Goal: Contribute content

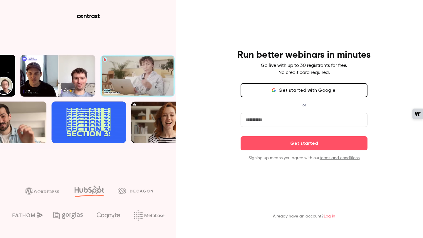
click at [330, 218] on link "Log in" at bounding box center [328, 216] width 11 height 4
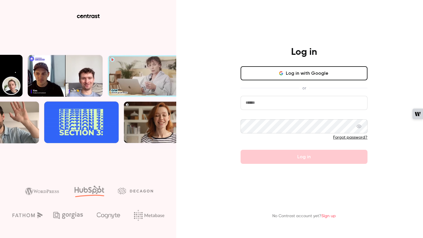
click at [290, 75] on button "Log in with Google" at bounding box center [303, 73] width 127 height 14
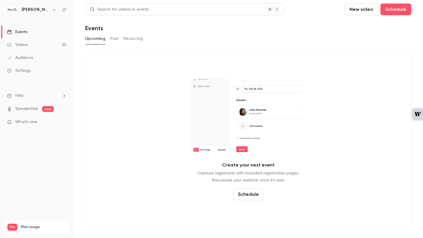
click at [26, 11] on h6 "[PERSON_NAME][GEOGRAPHIC_DATA]" at bounding box center [36, 10] width 28 height 6
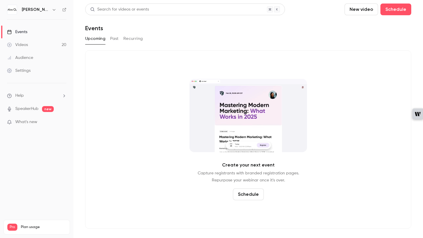
click at [45, 10] on h6 "[PERSON_NAME][GEOGRAPHIC_DATA]" at bounding box center [36, 10] width 28 height 6
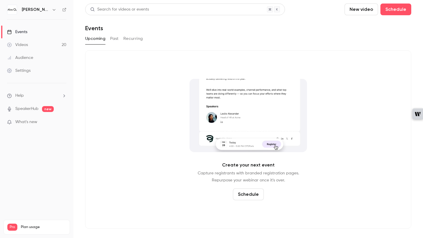
click at [54, 9] on icon "button" at bounding box center [54, 9] width 5 height 5
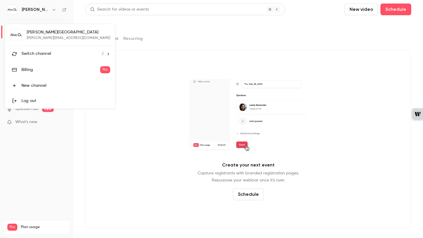
click at [41, 53] on span "Switch channel" at bounding box center [36, 54] width 30 height 6
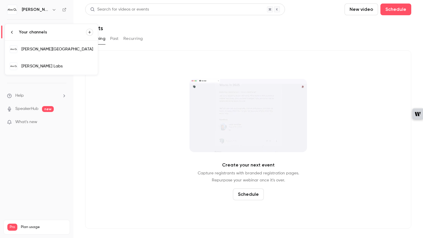
click at [38, 64] on div "[PERSON_NAME] Labs" at bounding box center [57, 66] width 72 height 6
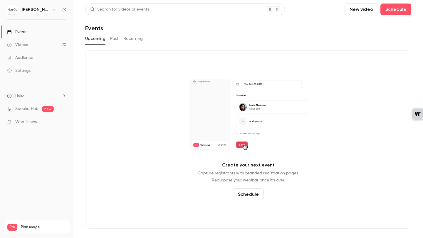
click at [365, 7] on button "New video" at bounding box center [360, 10] width 33 height 12
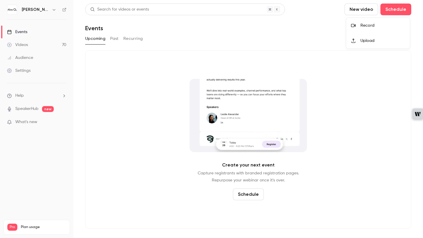
click at [363, 25] on div "Record" at bounding box center [382, 26] width 45 height 6
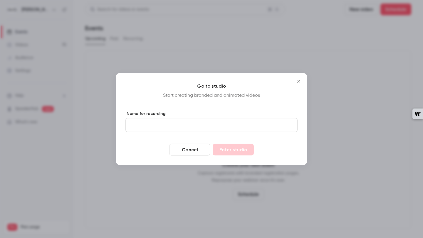
click at [147, 125] on input "Name for recording" at bounding box center [211, 125] width 172 height 14
type input "****"
click at [221, 149] on button "Enter studio" at bounding box center [232, 150] width 41 height 12
